Goal: Complete application form

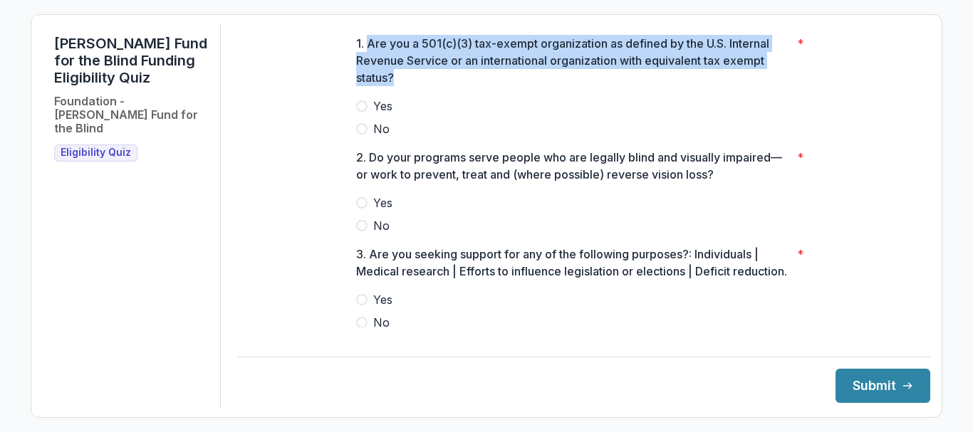
drag, startPoint x: 366, startPoint y: 53, endPoint x: 393, endPoint y: 78, distance: 36.3
click at [393, 78] on p "1. Are you a 501(c)(3) tax-exempt organization as defined by the U.S. Internal …" at bounding box center [573, 60] width 435 height 51
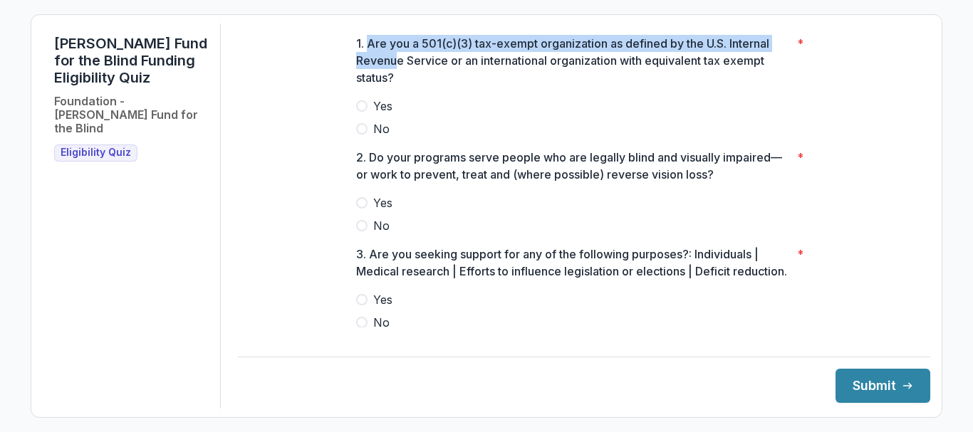
copy p "Are you a 501(c)(3) tax-exempt organization as defined by the U.S. Internal Rev…"
click at [368, 55] on p "1. Are you a 501(c)(3) tax-exempt organization as defined by the U.S. Internal …" at bounding box center [573, 60] width 435 height 51
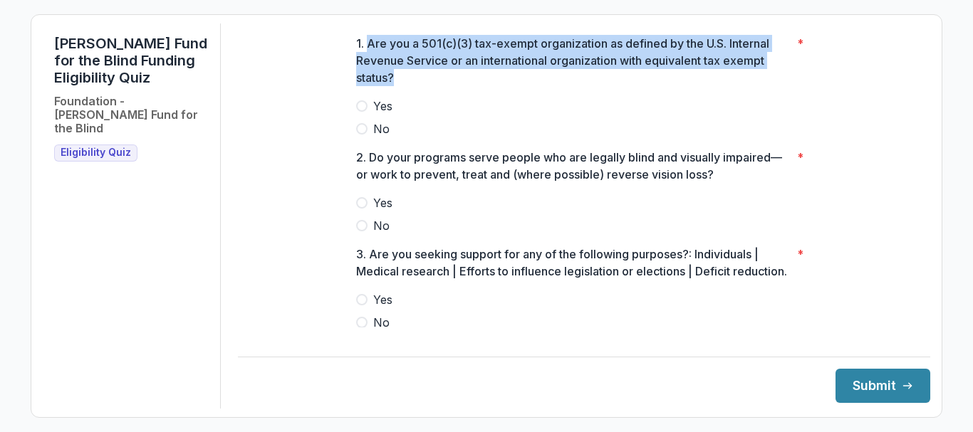
drag, startPoint x: 368, startPoint y: 55, endPoint x: 404, endPoint y: 83, distance: 46.2
click at [404, 83] on p "1. Are you a 501(c)(3) tax-exempt organization as defined by the U.S. Internal …" at bounding box center [573, 60] width 435 height 51
copy p "Are you a 501(c)(3) tax-exempt organization as defined by the U.S. Internal Rev…"
click at [476, 46] on p "1. Are you a 501(c)(3) tax-exempt organization as defined by the U.S. Internal …" at bounding box center [573, 60] width 435 height 51
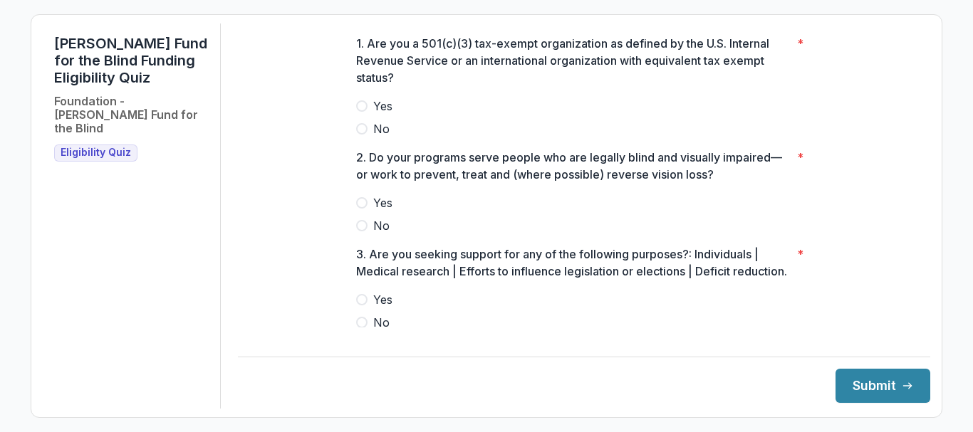
click at [358, 112] on span at bounding box center [361, 105] width 11 height 11
click at [361, 209] on span at bounding box center [361, 202] width 11 height 11
click at [362, 306] on span at bounding box center [361, 299] width 11 height 11
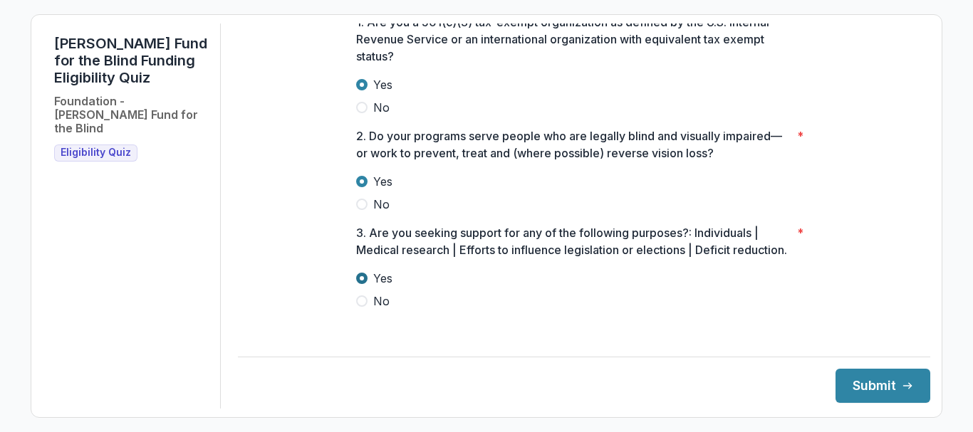
scroll to position [43, 0]
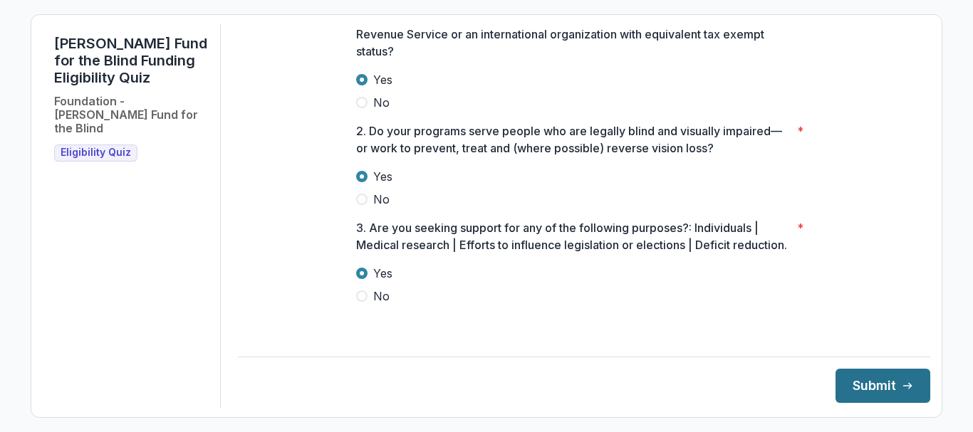
click at [890, 389] on button "Submit" at bounding box center [883, 386] width 95 height 34
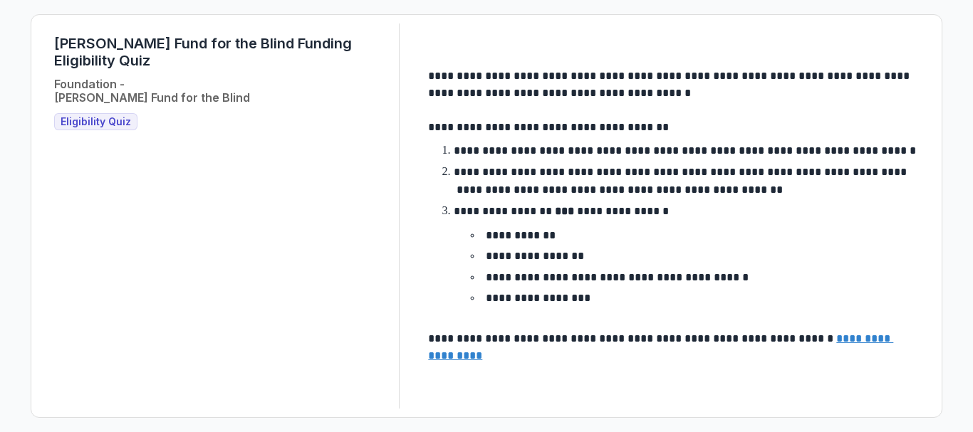
click at [484, 357] on u "**********" at bounding box center [660, 347] width 465 height 28
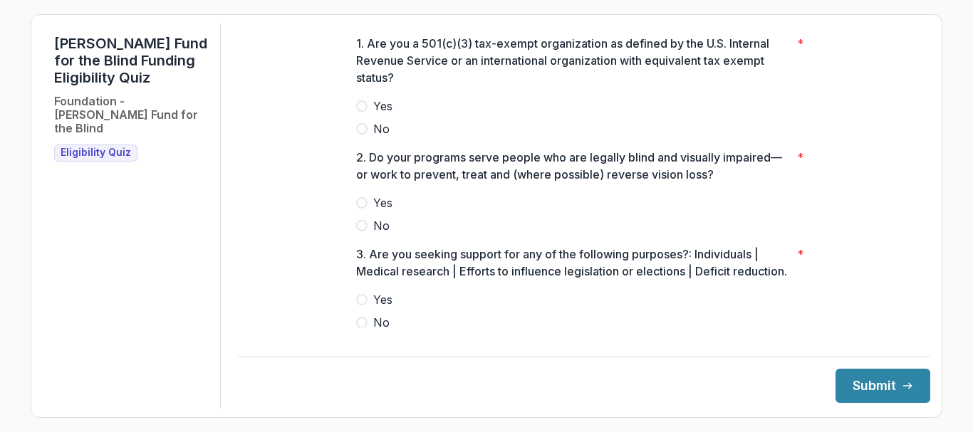
click at [365, 113] on label "Yes" at bounding box center [584, 106] width 456 height 17
click at [356, 209] on span at bounding box center [361, 202] width 11 height 11
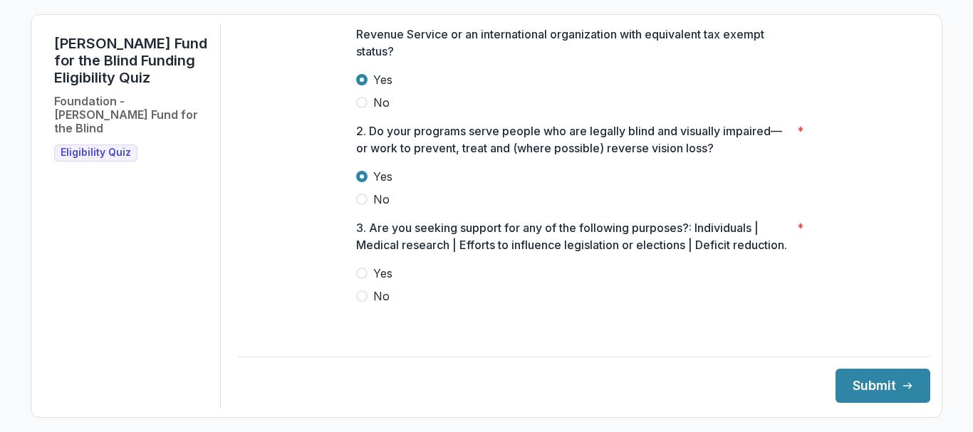
click at [360, 302] on span at bounding box center [361, 296] width 11 height 11
click at [881, 390] on button "Submit" at bounding box center [883, 386] width 95 height 34
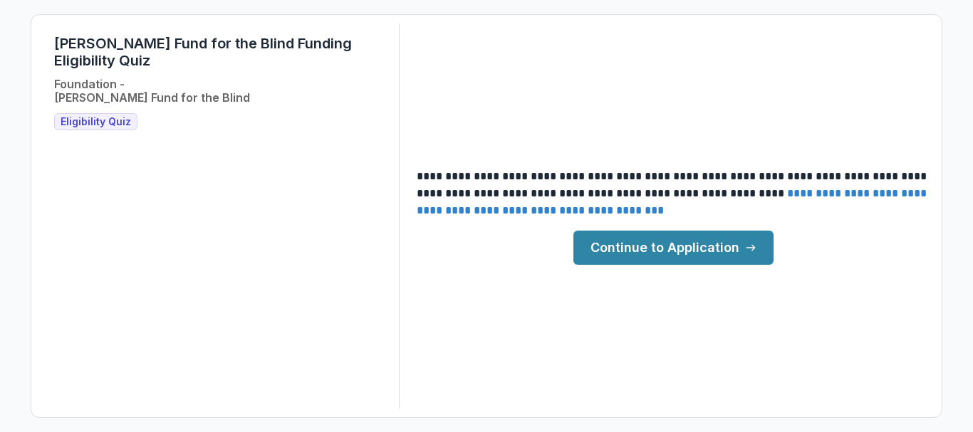
click at [712, 254] on link "Continue to Application" at bounding box center [673, 248] width 200 height 34
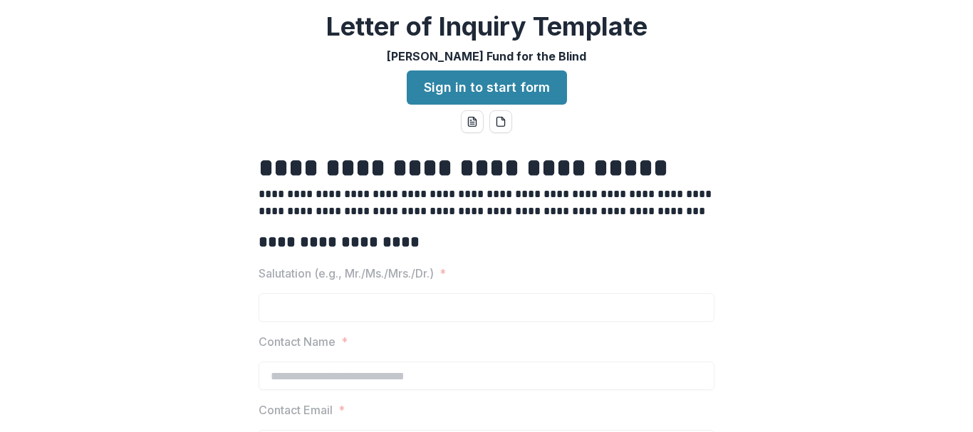
click at [399, 270] on p "Salutation (e.g., Mr./Ms./Mrs./Dr.)" at bounding box center [346, 273] width 175 height 17
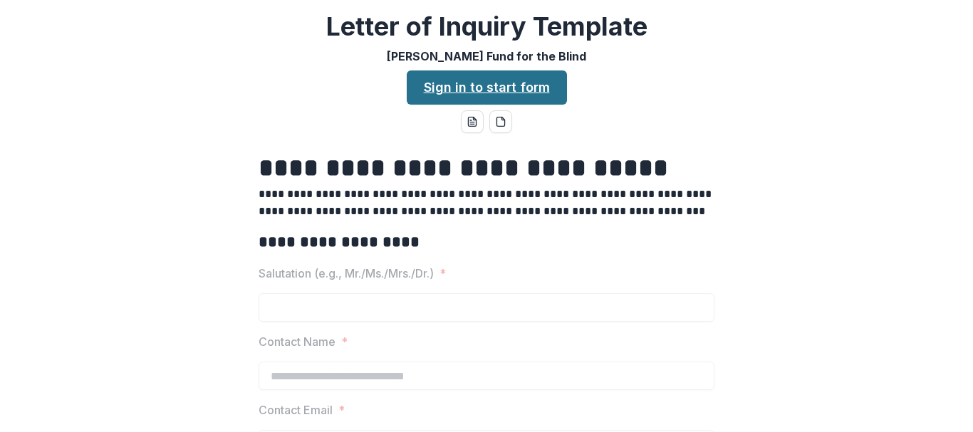
click at [457, 82] on link "Sign in to start form" at bounding box center [487, 88] width 160 height 34
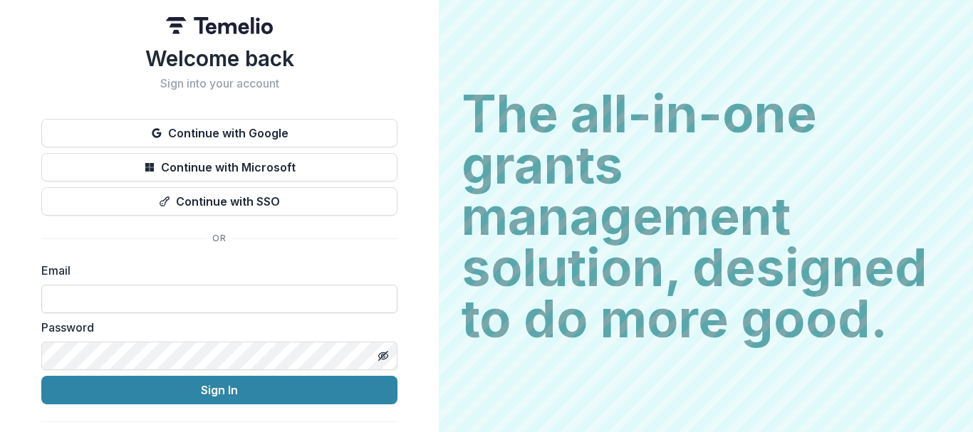
click at [261, 305] on input at bounding box center [219, 299] width 356 height 28
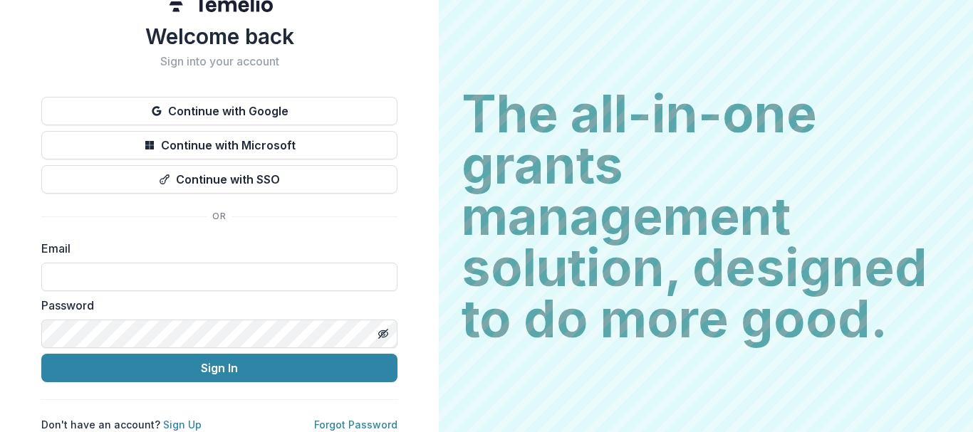
type input "**********"
click at [380, 328] on icon "Toggle password visibility" at bounding box center [383, 333] width 11 height 11
click at [28, 331] on div "**********" at bounding box center [219, 205] width 439 height 455
click at [220, 269] on input "**********" at bounding box center [219, 277] width 356 height 28
drag, startPoint x: 220, startPoint y: 269, endPoint x: 44, endPoint y: 277, distance: 176.2
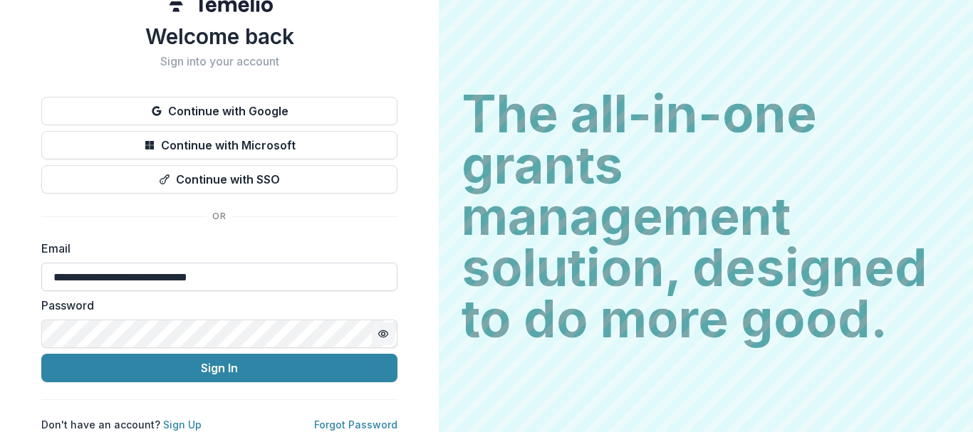
click at [44, 277] on input "**********" at bounding box center [219, 277] width 356 height 28
click at [172, 419] on link "Sign Up" at bounding box center [182, 425] width 38 height 12
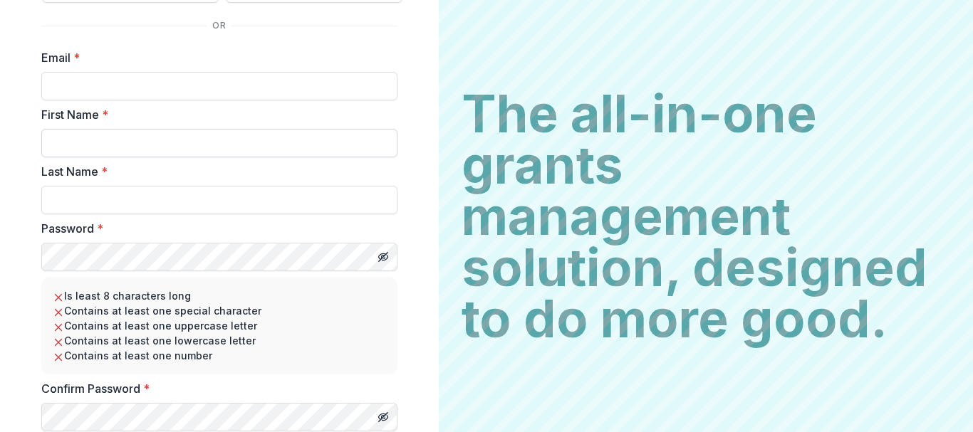
scroll to position [170, 0]
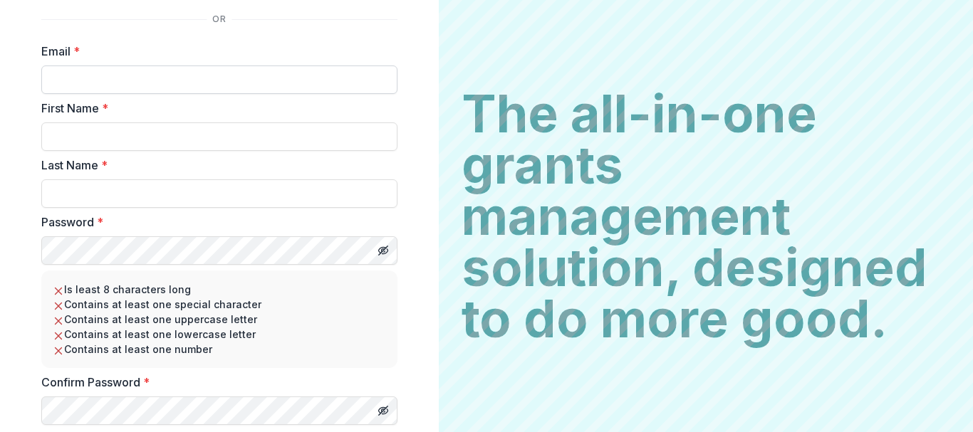
click at [110, 84] on input "Email *" at bounding box center [219, 80] width 356 height 28
click at [254, 82] on input "Email *" at bounding box center [219, 80] width 356 height 28
paste input "**********"
type input "**********"
click at [194, 134] on input "First Name *" at bounding box center [219, 137] width 356 height 28
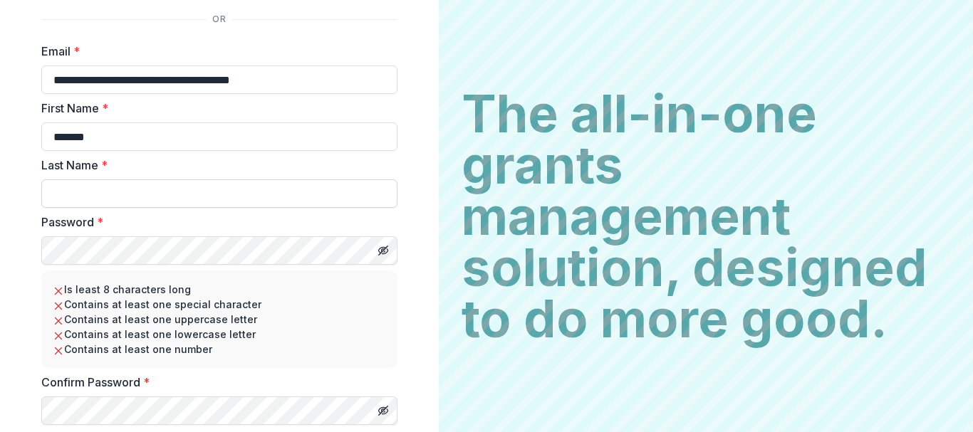
type input "*******"
click at [172, 191] on input "Last Name *" at bounding box center [219, 194] width 356 height 28
type input "********"
click at [383, 253] on icon "Toggle password visibility" at bounding box center [383, 250] width 11 height 11
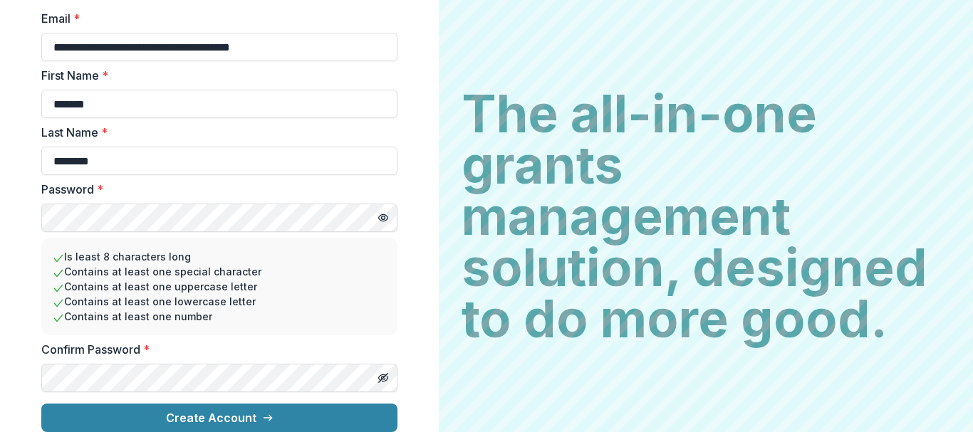
click at [12, 214] on div "**********" at bounding box center [219, 114] width 439 height 635
click at [379, 373] on icon "Toggle password visibility" at bounding box center [383, 378] width 11 height 11
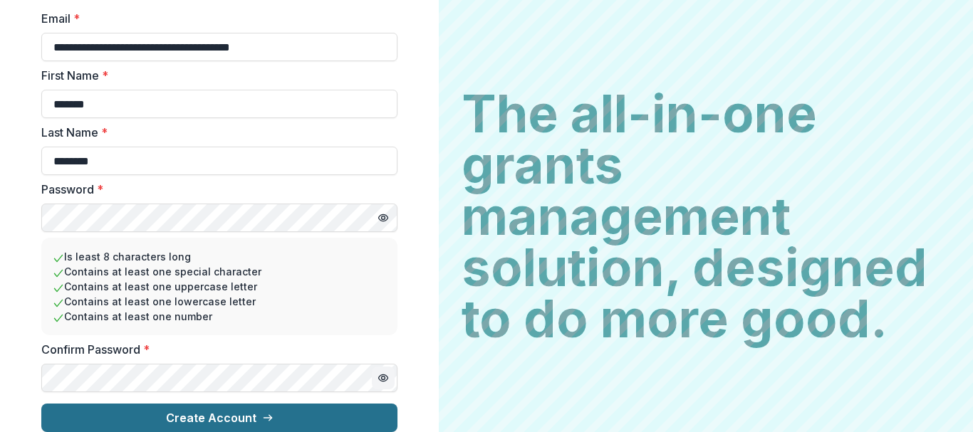
click at [266, 412] on icon "submit" at bounding box center [267, 417] width 11 height 11
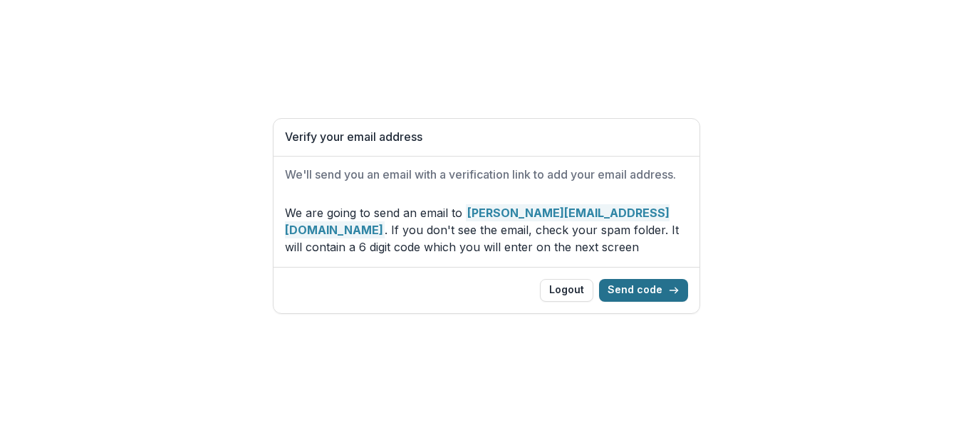
click at [651, 294] on button "Send code" at bounding box center [643, 290] width 89 height 23
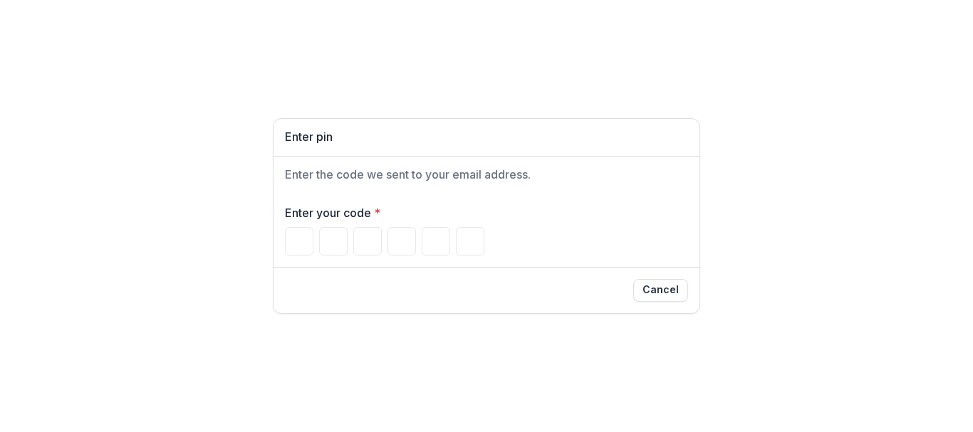
type input "*"
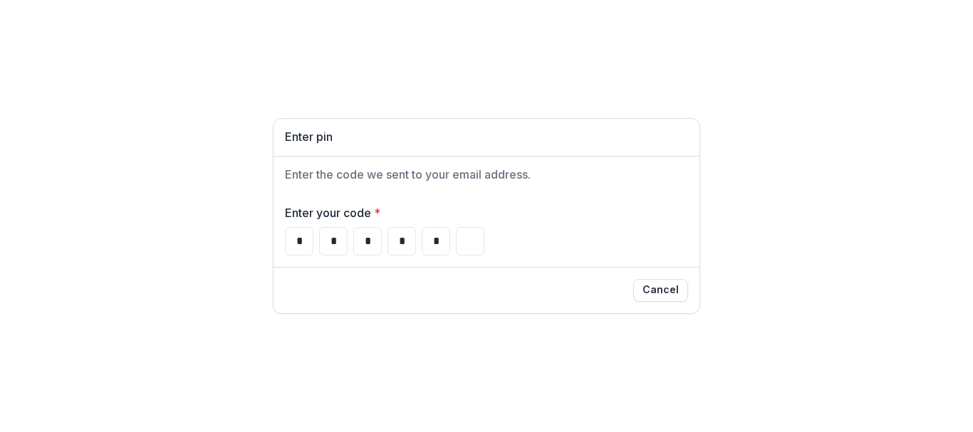
type input "*"
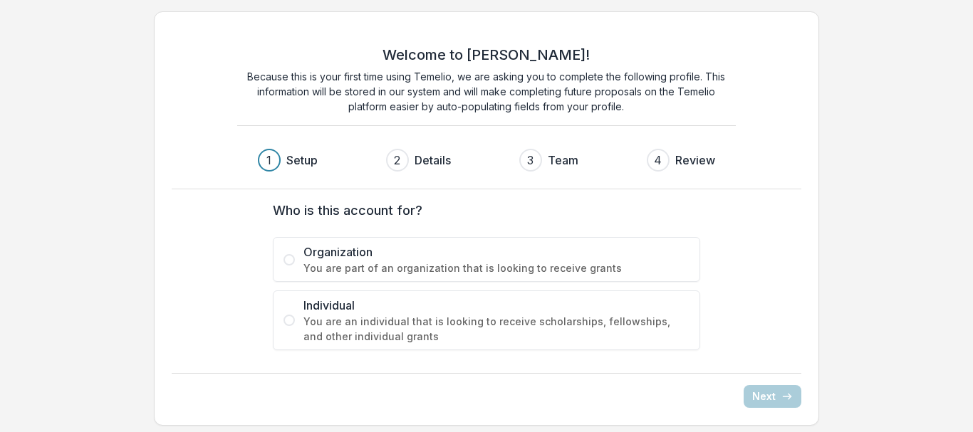
click at [294, 264] on label "Organization You are part of an organization that is looking to receive grants" at bounding box center [486, 259] width 427 height 45
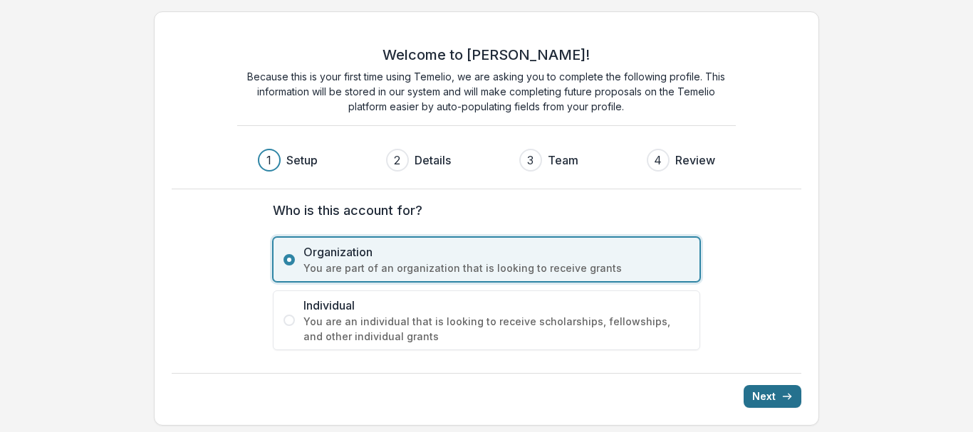
click at [769, 396] on button "Next" at bounding box center [773, 396] width 58 height 23
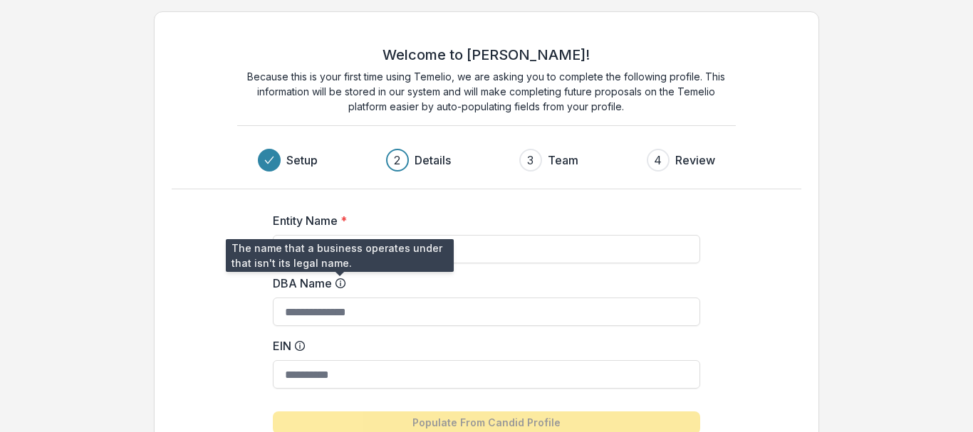
click at [341, 285] on line at bounding box center [341, 284] width 0 height 3
click at [340, 298] on input "DBA Name" at bounding box center [486, 312] width 427 height 28
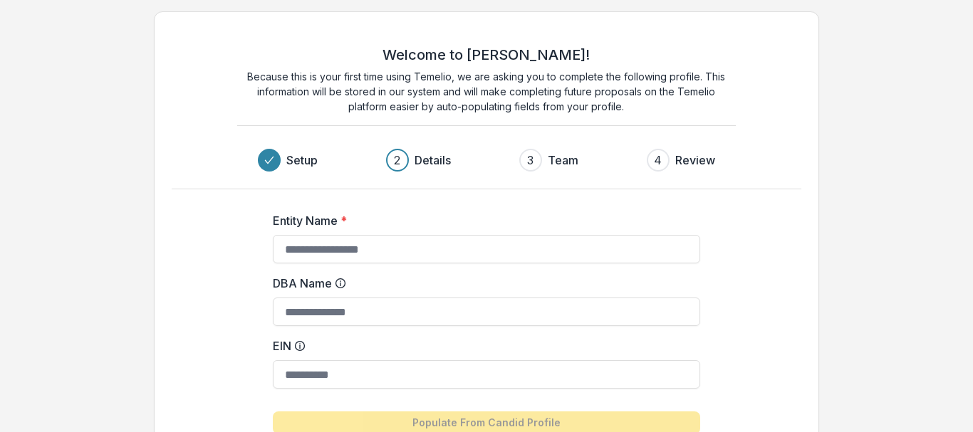
click at [341, 285] on line at bounding box center [341, 284] width 0 height 3
click at [340, 298] on input "DBA Name" at bounding box center [486, 312] width 427 height 28
click at [385, 244] on input "Entity Name *" at bounding box center [486, 249] width 427 height 28
type input "**********"
click at [791, 352] on div "**********" at bounding box center [486, 274] width 665 height 526
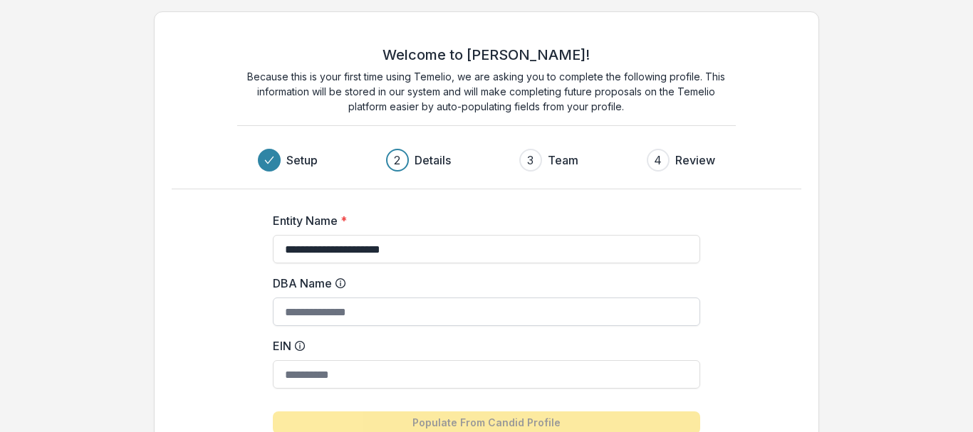
click at [390, 306] on input "DBA Name" at bounding box center [486, 312] width 427 height 28
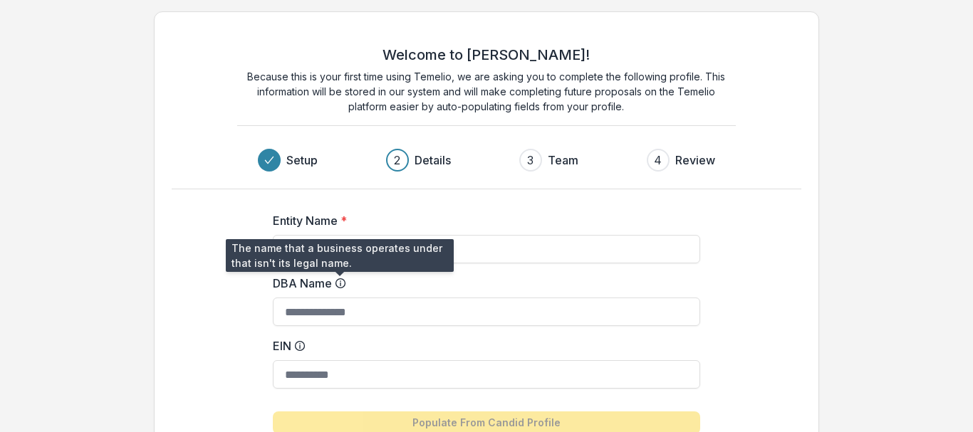
click at [341, 281] on icon at bounding box center [340, 283] width 11 height 11
click at [341, 298] on input "DBA Name" at bounding box center [486, 312] width 427 height 28
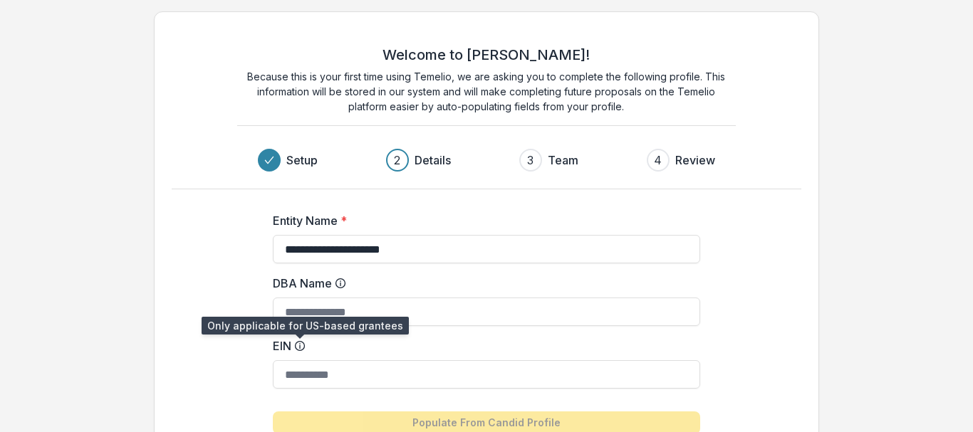
click at [298, 342] on circle at bounding box center [300, 346] width 9 height 9
click at [298, 360] on input "EIN" at bounding box center [486, 374] width 427 height 28
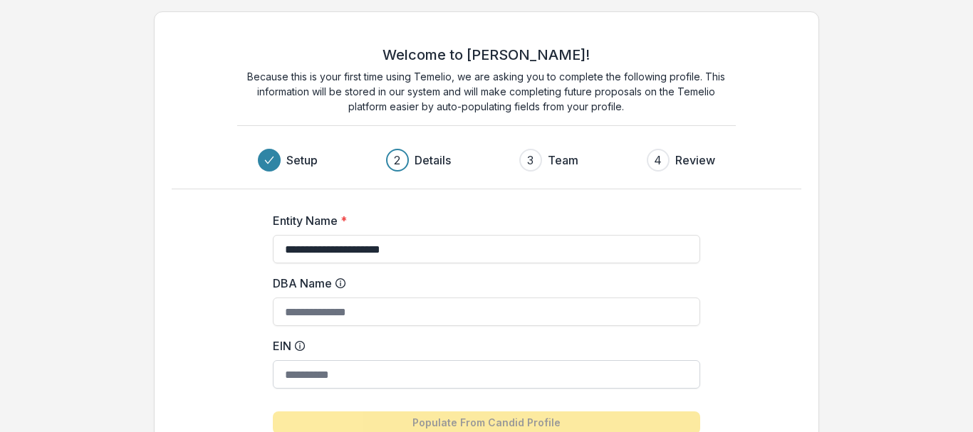
click at [311, 375] on input "EIN" at bounding box center [486, 374] width 427 height 28
click at [531, 157] on div "3" at bounding box center [530, 160] width 6 height 17
click at [400, 162] on div "2" at bounding box center [397, 160] width 6 height 17
